Goal: Task Accomplishment & Management: Manage account settings

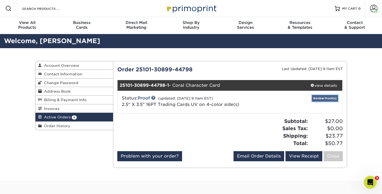
click at [321, 99] on link "Review Proof(s)" at bounding box center [325, 98] width 26 height 7
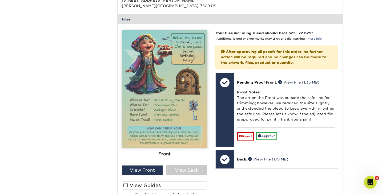
scroll to position [199, 0]
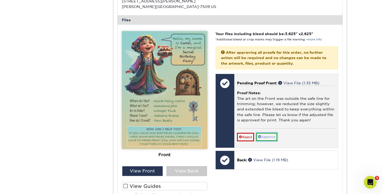
click at [262, 137] on link "Approve" at bounding box center [266, 137] width 21 height 8
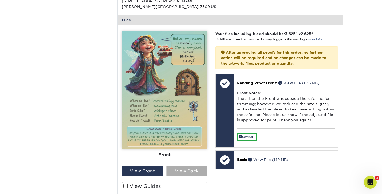
click at [185, 172] on div "View Back" at bounding box center [186, 171] width 41 height 10
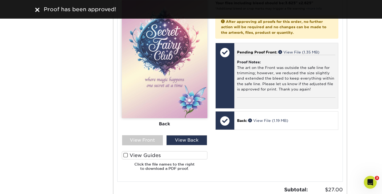
scroll to position [231, 0]
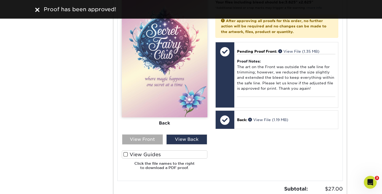
click at [146, 141] on div "View Front" at bounding box center [142, 140] width 41 height 10
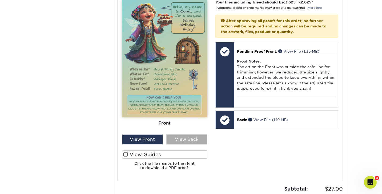
click at [180, 139] on div "View Back" at bounding box center [186, 140] width 41 height 10
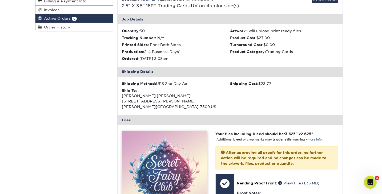
scroll to position [0, 0]
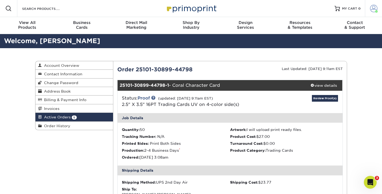
click at [372, 10] on span at bounding box center [373, 8] width 7 height 7
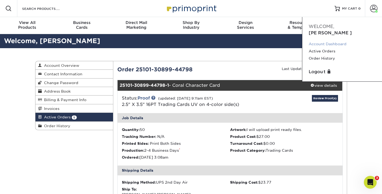
click at [326, 40] on link "Account Dashboard" at bounding box center [341, 43] width 67 height 7
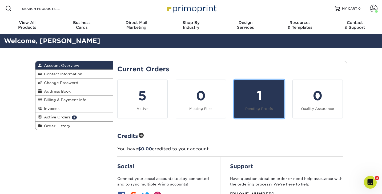
click at [250, 100] on div "1" at bounding box center [258, 95] width 43 height 19
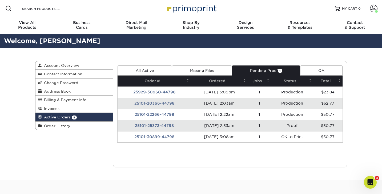
click at [164, 125] on td "25101-25373-44798" at bounding box center [153, 125] width 73 height 11
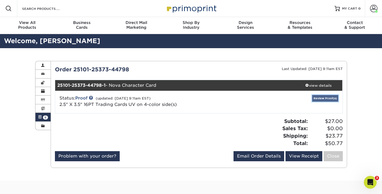
click at [321, 98] on link "Review Proof(s)" at bounding box center [325, 98] width 26 height 7
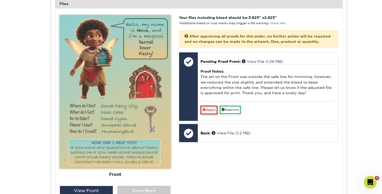
scroll to position [217, 0]
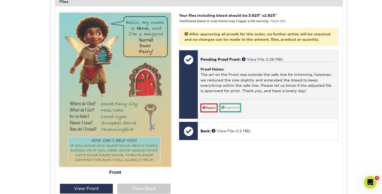
click at [227, 112] on link "Approve" at bounding box center [229, 108] width 21 height 8
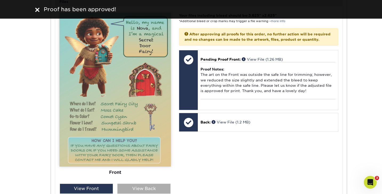
click at [132, 186] on div "View Back" at bounding box center [143, 189] width 53 height 10
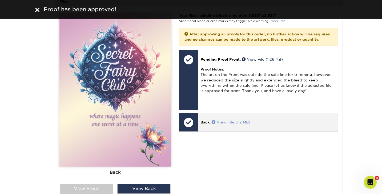
click at [223, 124] on link "View File (1.2 MB)" at bounding box center [230, 122] width 39 height 4
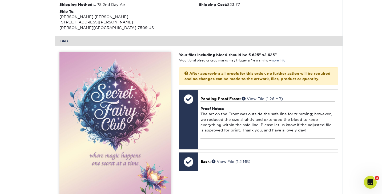
scroll to position [0, 0]
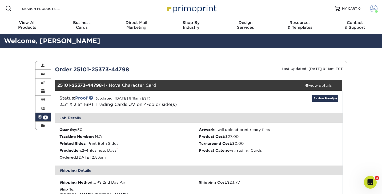
click at [373, 7] on span at bounding box center [373, 8] width 7 height 7
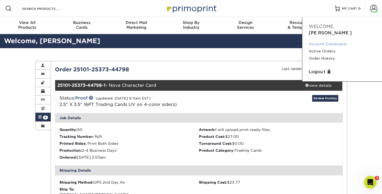
click at [319, 40] on link "Account Dashboard" at bounding box center [341, 43] width 67 height 7
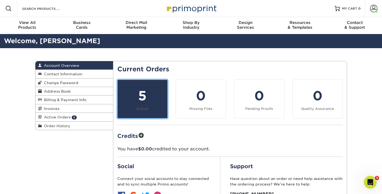
click at [148, 100] on div "5" at bounding box center [142, 95] width 43 height 19
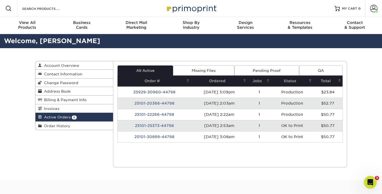
click at [144, 127] on td "25101-25373-44798" at bounding box center [153, 125] width 73 height 11
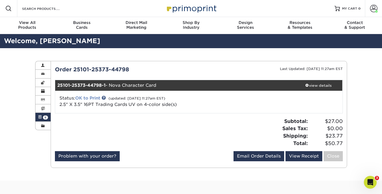
click at [91, 99] on link "OK to Print" at bounding box center [87, 98] width 25 height 5
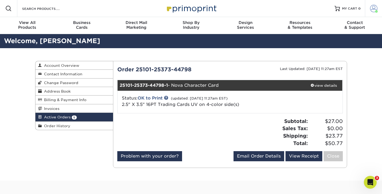
click at [375, 7] on span at bounding box center [373, 8] width 7 height 7
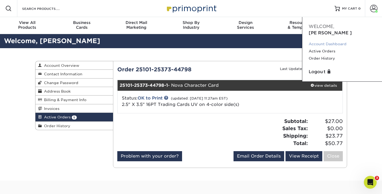
click at [323, 40] on link "Account Dashboard" at bounding box center [341, 43] width 67 height 7
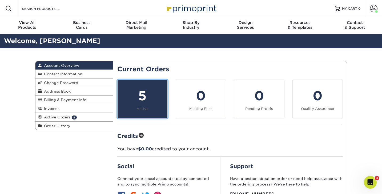
click at [146, 105] on link "5 Active" at bounding box center [142, 99] width 50 height 39
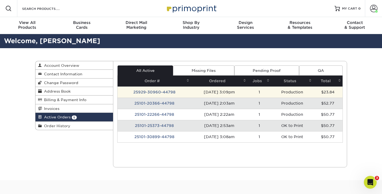
click at [150, 93] on td "25929-30960-44798" at bounding box center [153, 92] width 73 height 11
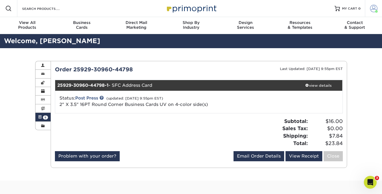
click at [372, 11] on span at bounding box center [373, 8] width 7 height 7
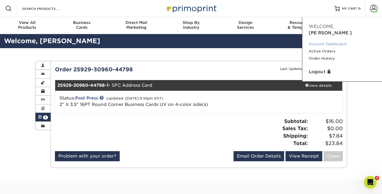
click at [325, 40] on link "Account Dashboard" at bounding box center [341, 43] width 67 height 7
